Goal: Check status

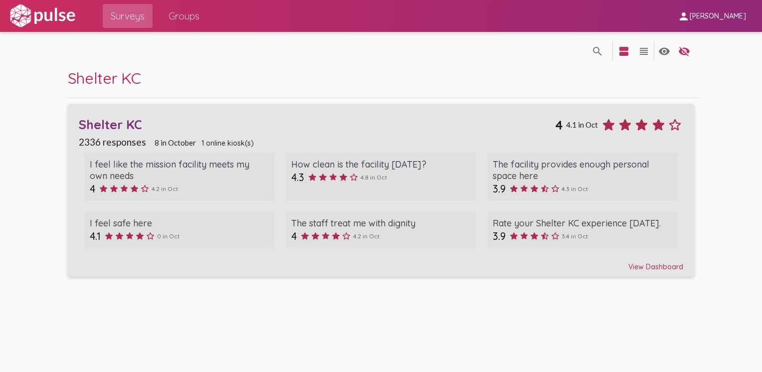
click at [644, 266] on div "View Dashboard" at bounding box center [381, 262] width 605 height 18
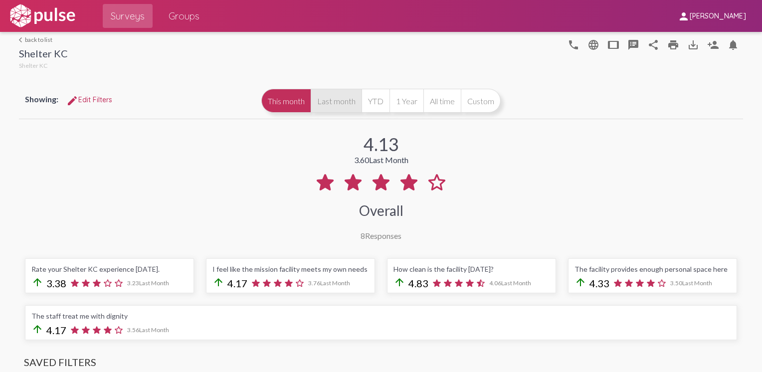
click at [331, 101] on button "Last month" at bounding box center [336, 101] width 51 height 24
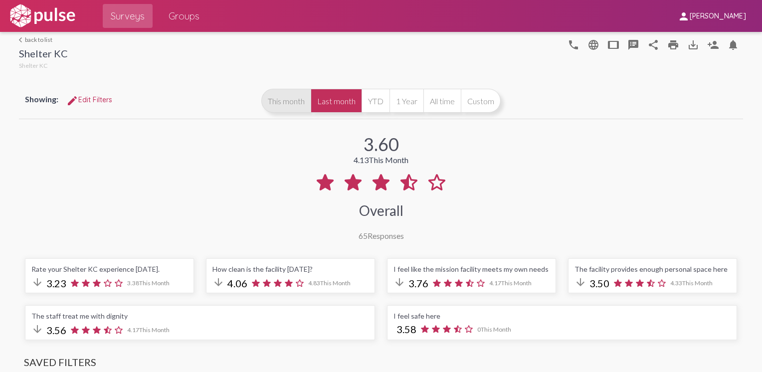
click at [287, 101] on button "This month" at bounding box center [285, 101] width 49 height 24
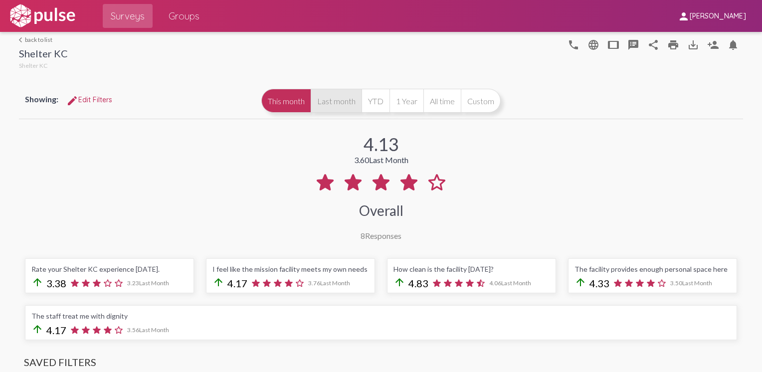
click at [332, 101] on button "Last month" at bounding box center [336, 101] width 51 height 24
